Goal: Information Seeking & Learning: Learn about a topic

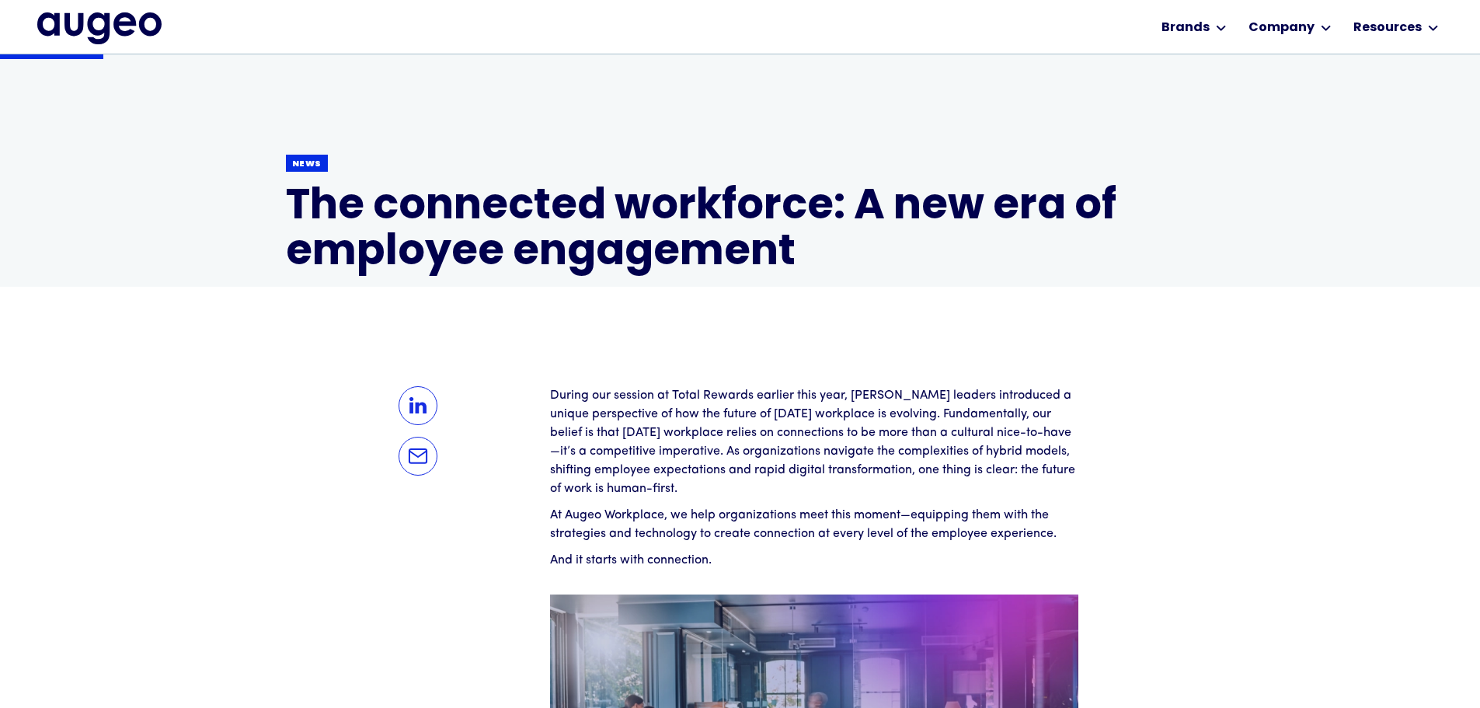
scroll to position [71, 0]
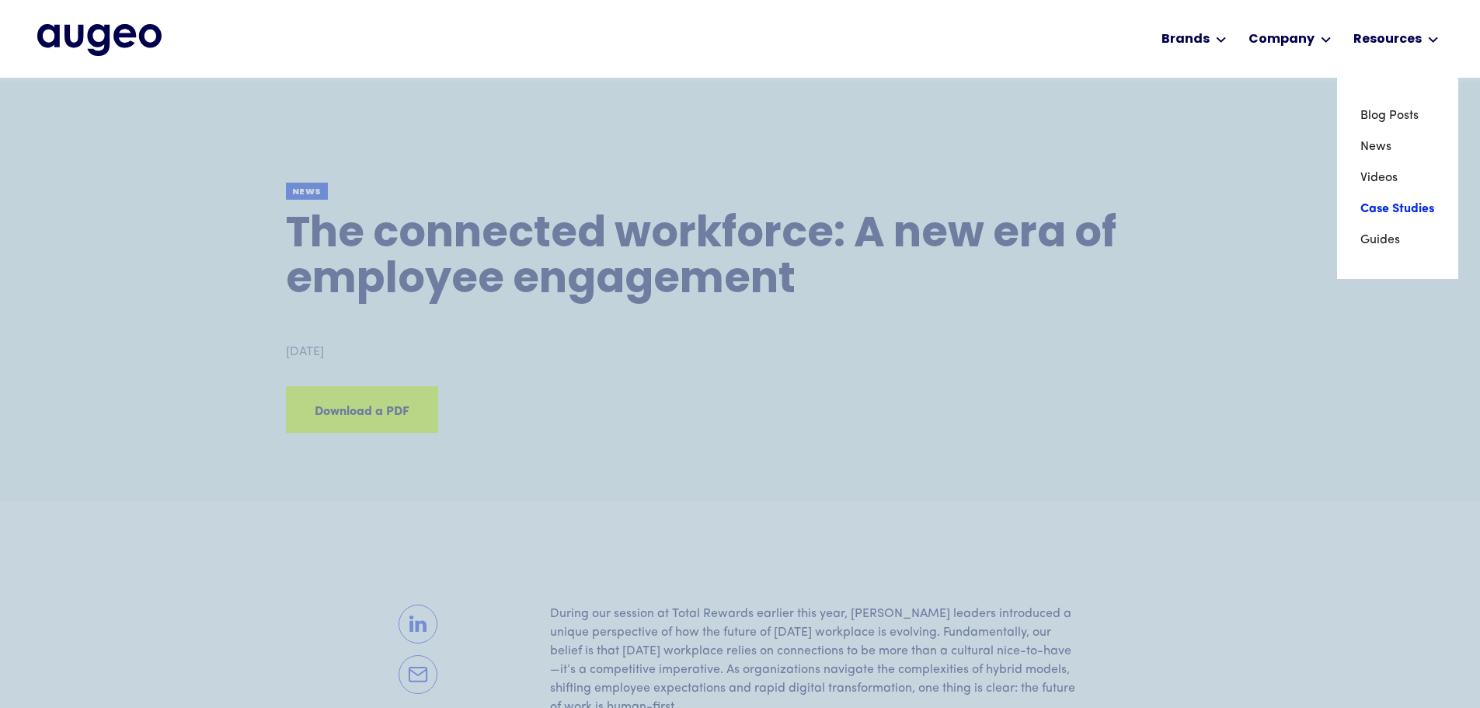
click at [1376, 204] on link "Case Studies" at bounding box center [1397, 208] width 75 height 31
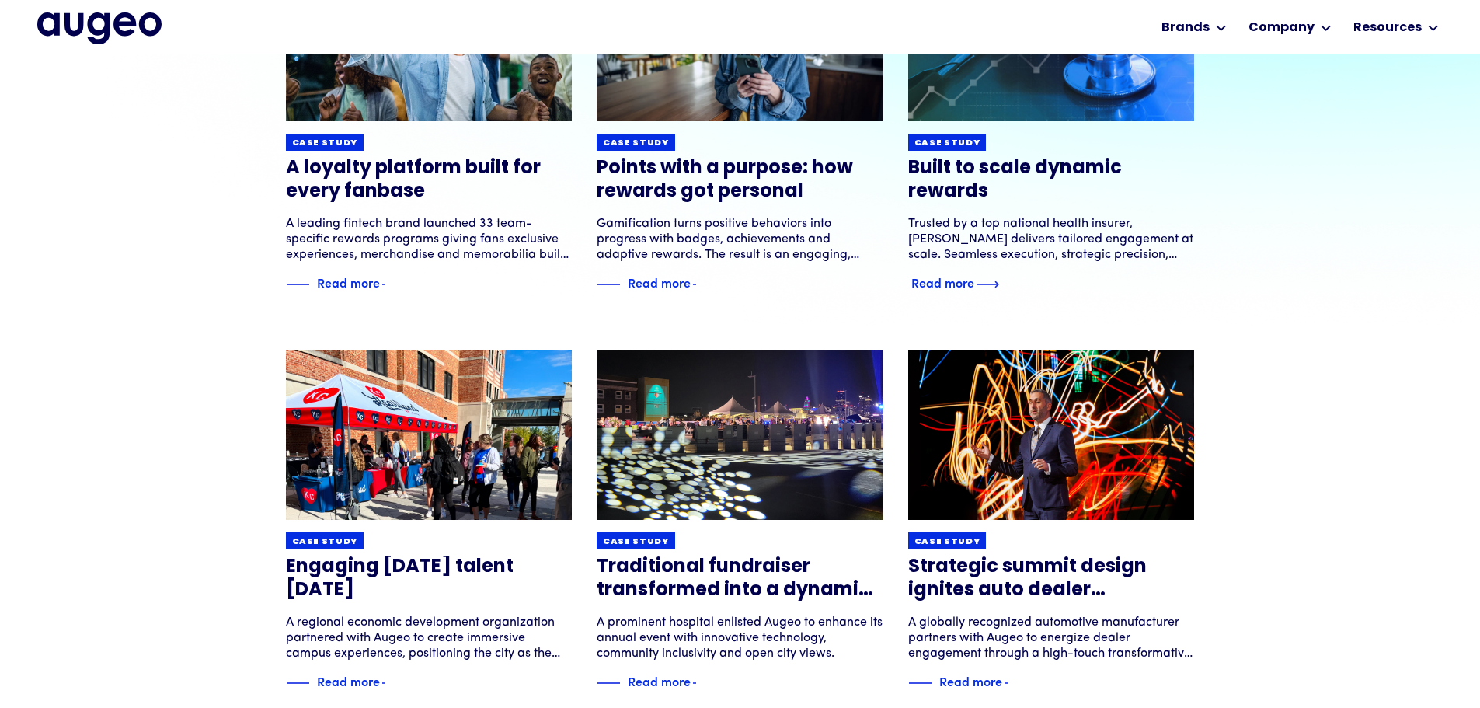
scroll to position [340, 0]
click at [928, 281] on div "Read more" at bounding box center [942, 281] width 63 height 19
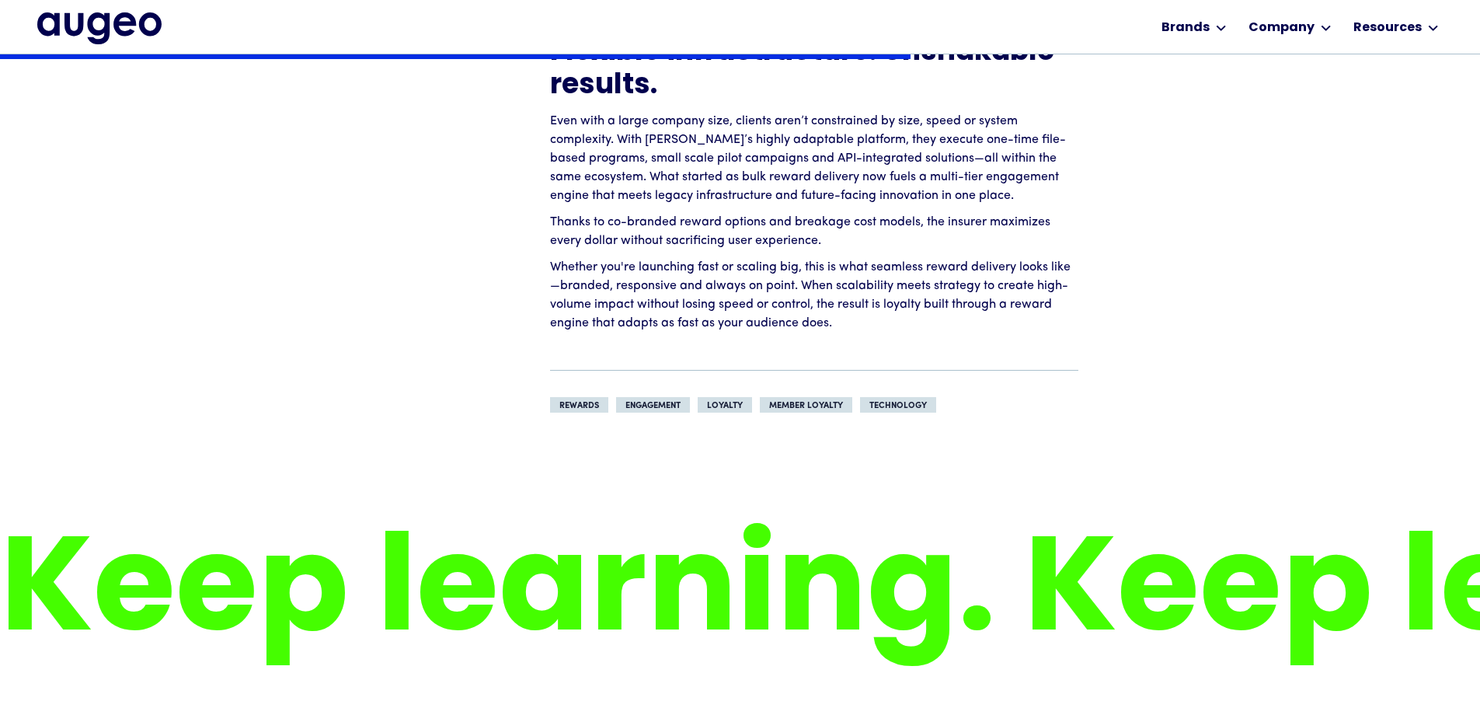
scroll to position [1741, 0]
